Goal: Communication & Community: Ask a question

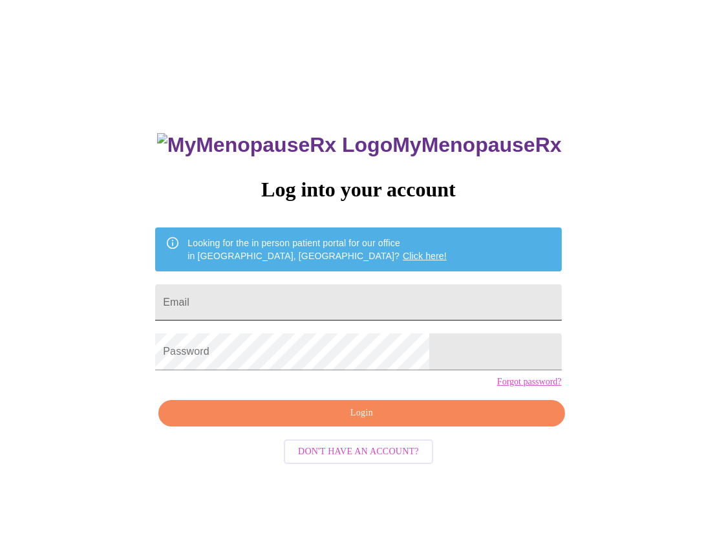
click at [265, 291] on input "Email" at bounding box center [358, 303] width 406 height 36
type input "[EMAIL_ADDRESS][DOMAIN_NAME]"
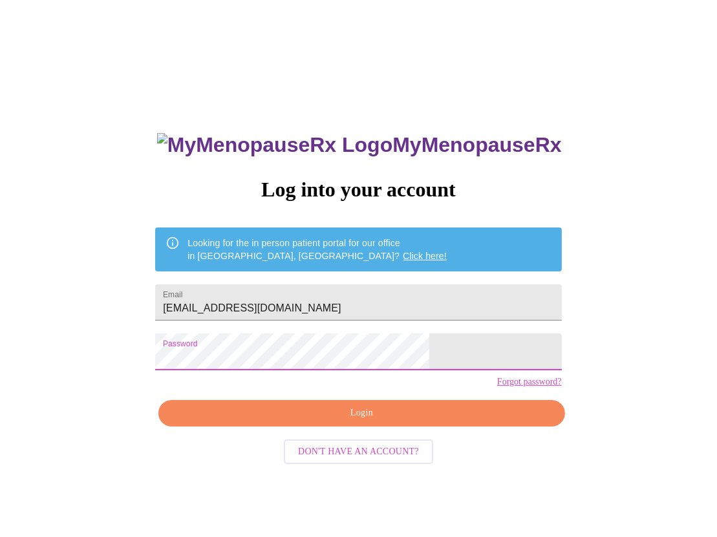
click at [332, 422] on span "Login" at bounding box center [361, 413] width 376 height 16
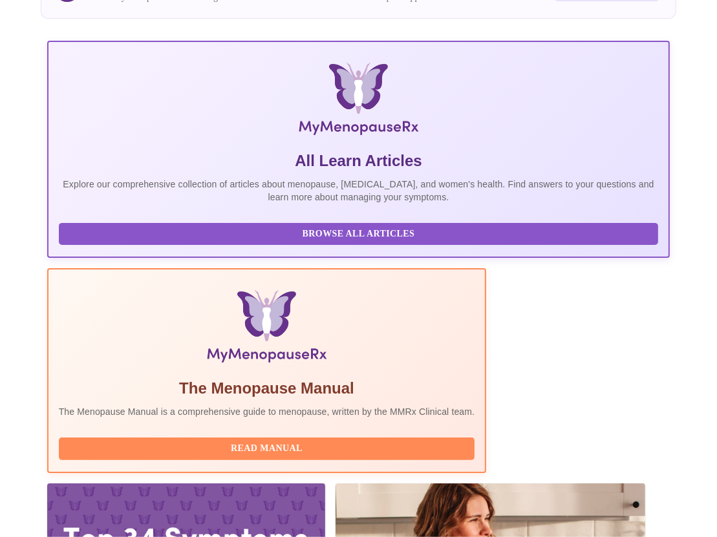
scroll to position [388, 0]
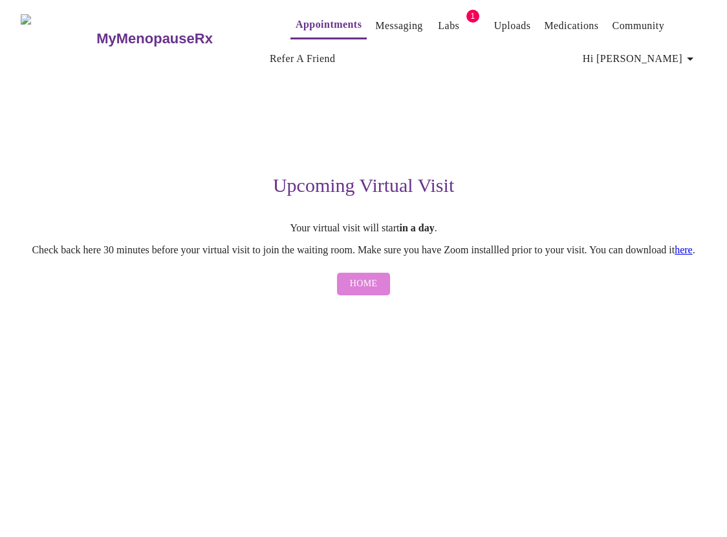
click at [376, 292] on span "Home" at bounding box center [364, 284] width 28 height 16
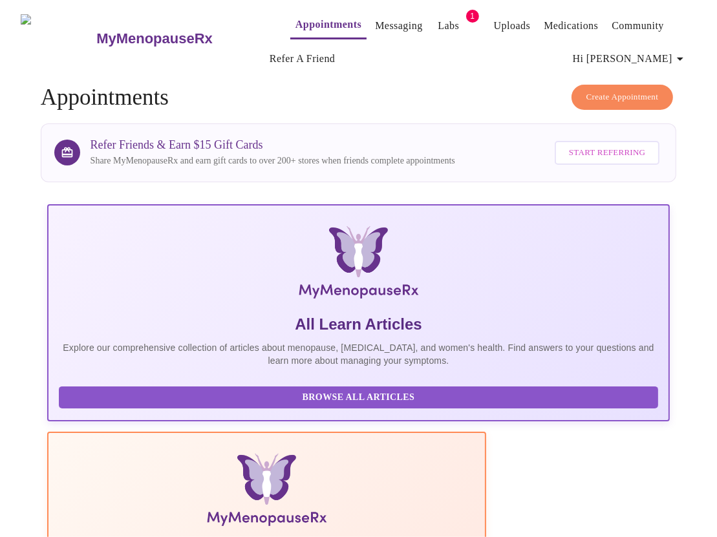
scroll to position [259, 0]
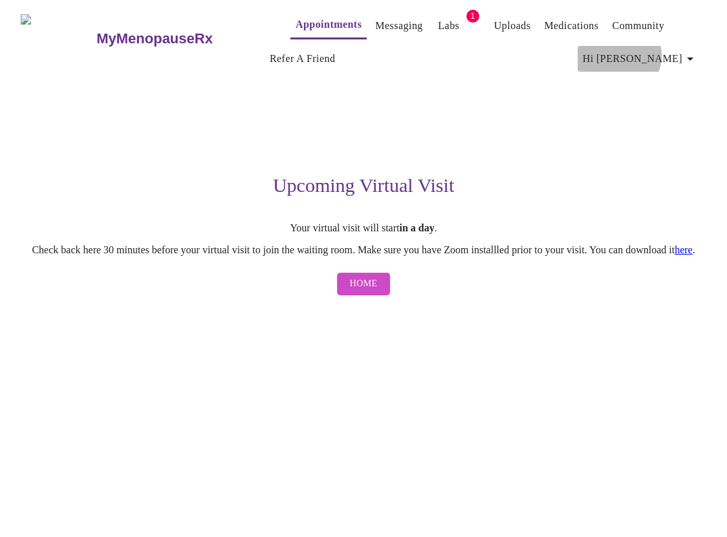
click at [682, 50] on span "Hi [PERSON_NAME]" at bounding box center [640, 59] width 115 height 18
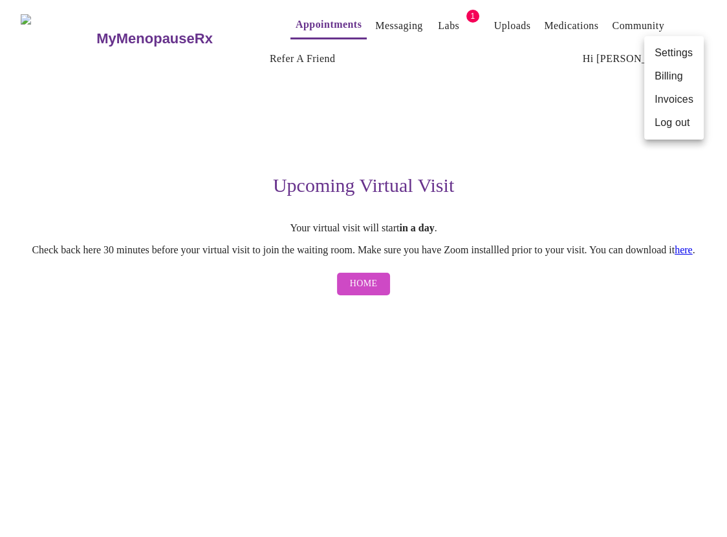
click at [368, 21] on div at bounding box center [363, 268] width 727 height 537
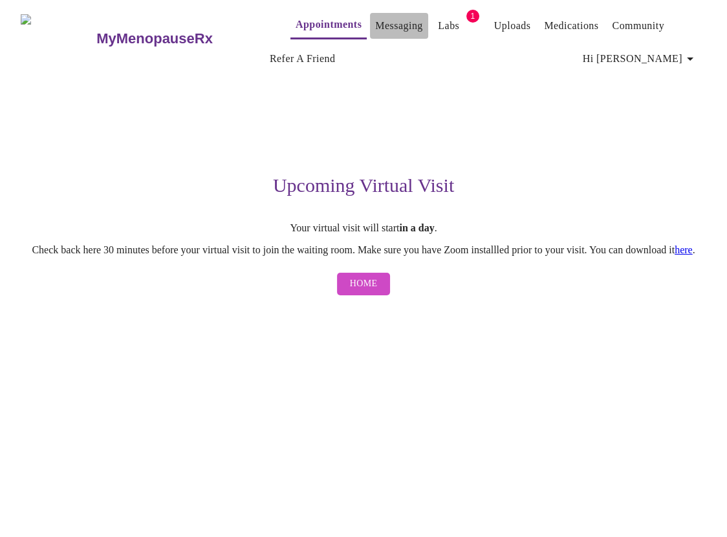
click at [375, 21] on link "Messaging" at bounding box center [398, 26] width 47 height 18
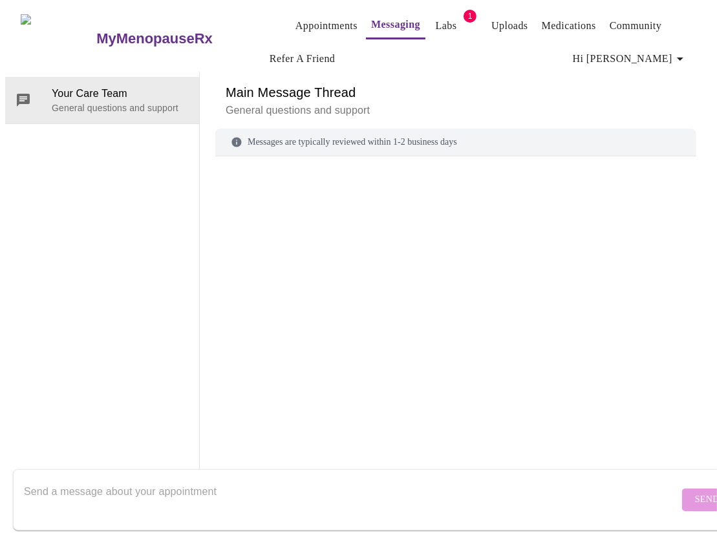
scroll to position [66, 0]
